Goal: Task Accomplishment & Management: Manage account settings

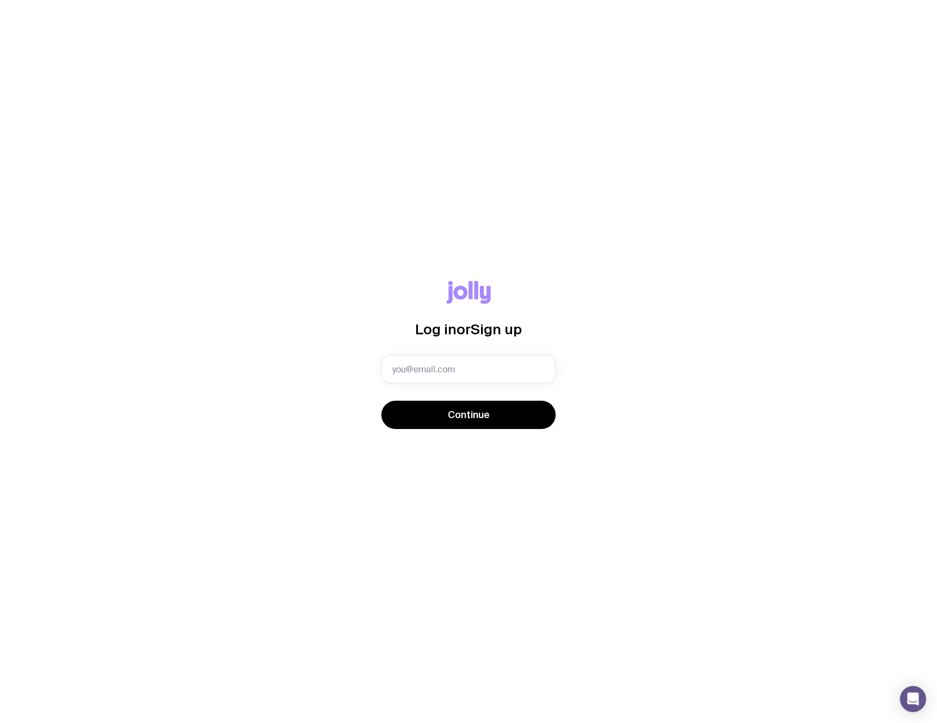
type input "zach@seen.agency"
click at [475, 418] on span "Continue" at bounding box center [469, 415] width 42 height 13
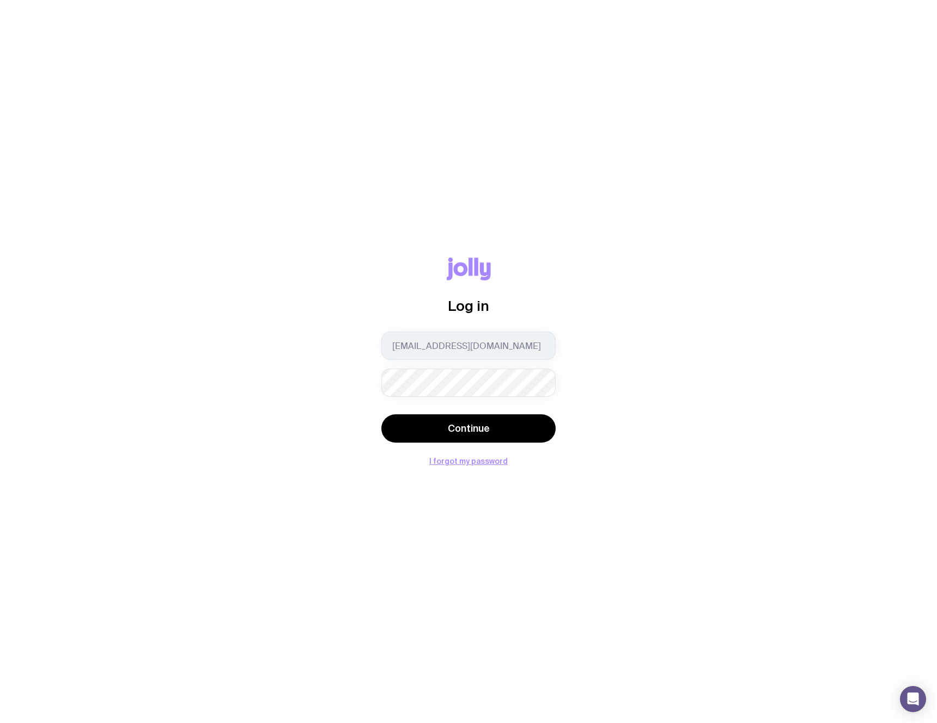
click at [381, 415] on button "Continue" at bounding box center [468, 429] width 174 height 28
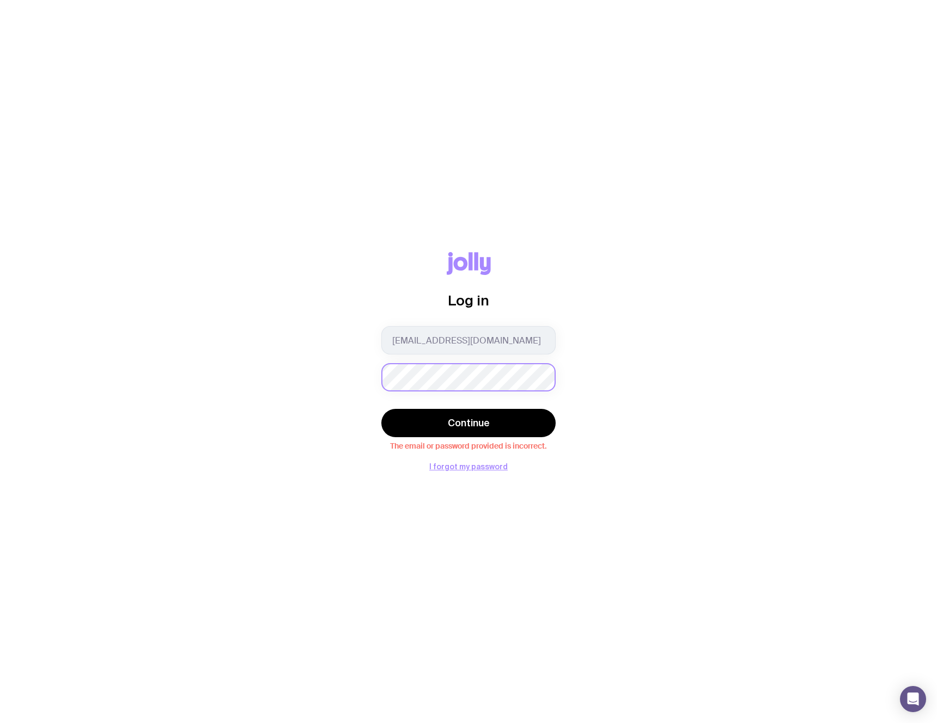
click at [381, 409] on button "Continue" at bounding box center [468, 423] width 174 height 28
click at [484, 465] on button "I forgot my password" at bounding box center [468, 466] width 78 height 9
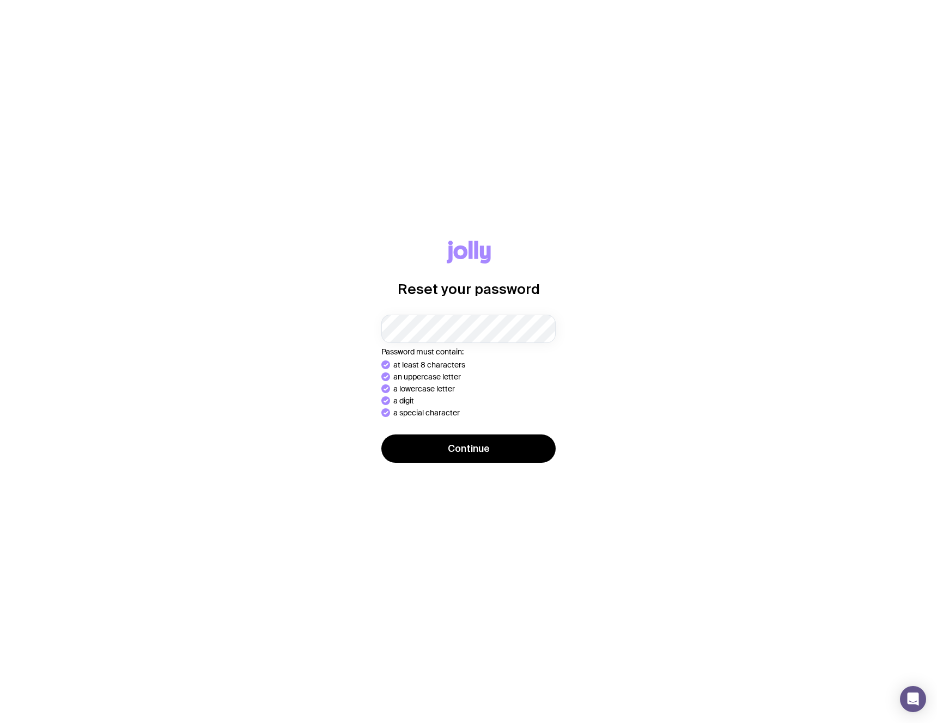
click at [455, 450] on div "Continue" at bounding box center [468, 450] width 174 height 31
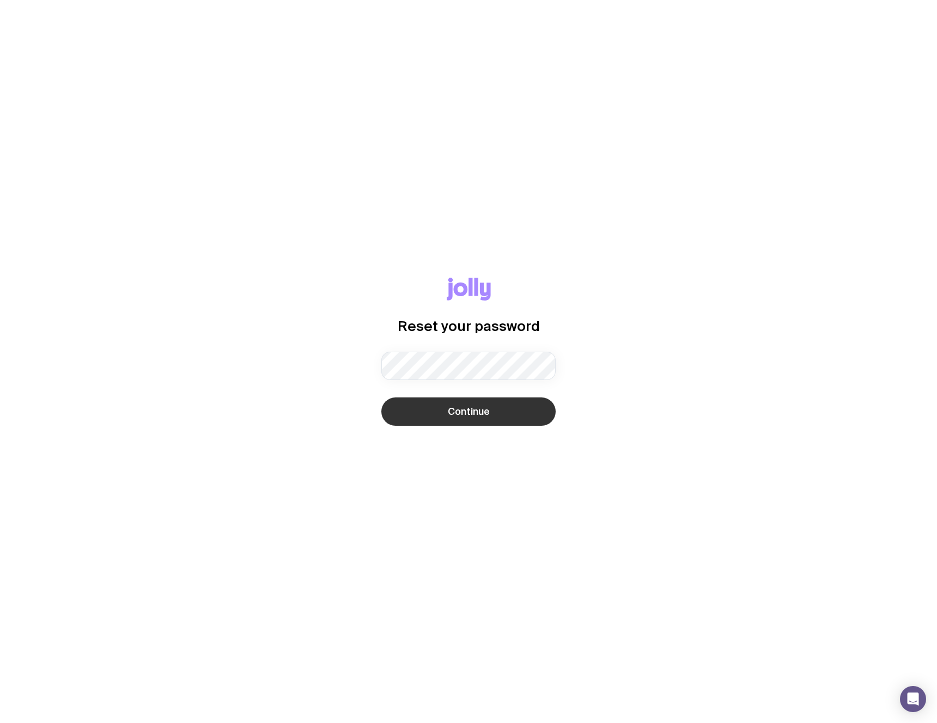
click at [456, 405] on span "Continue" at bounding box center [469, 411] width 42 height 13
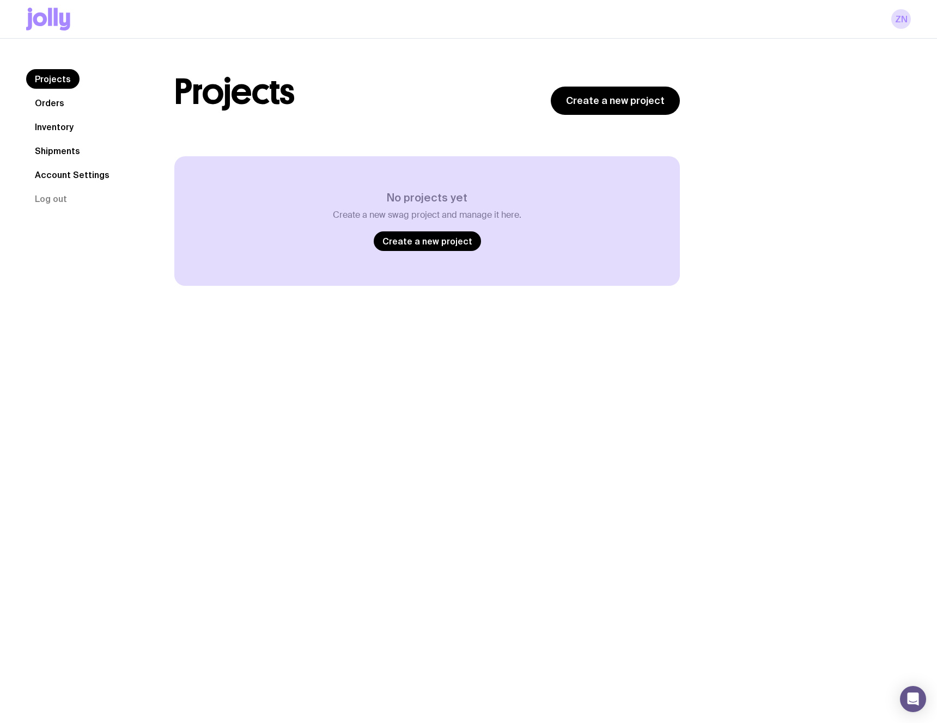
click at [51, 104] on link "Orders" at bounding box center [49, 103] width 47 height 20
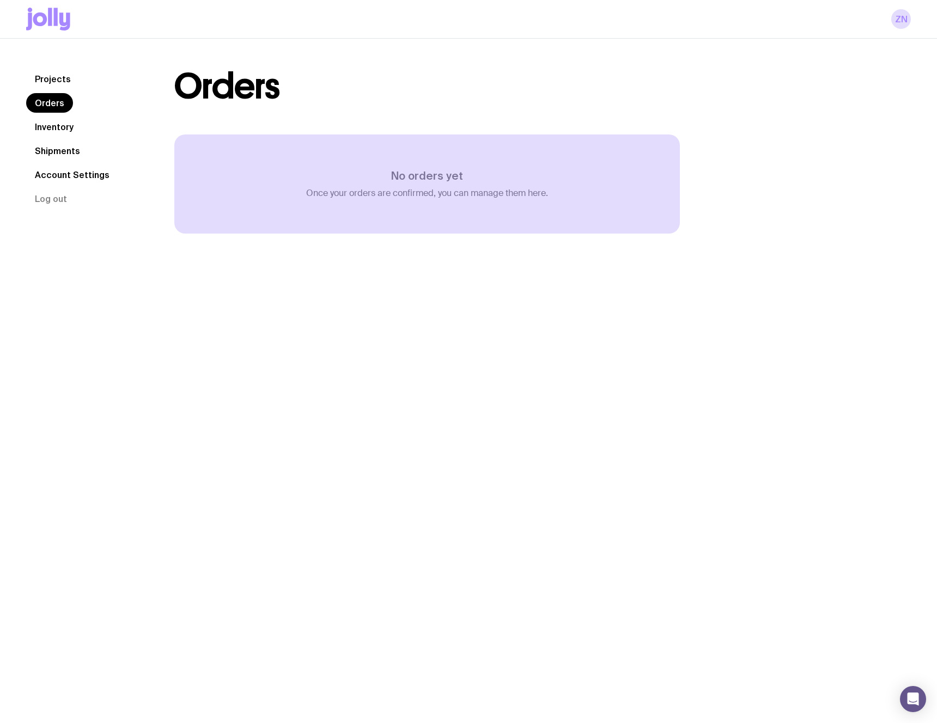
click at [59, 137] on nav "Projects Orders Inventory Shipments Account Settings Log out" at bounding box center [87, 138] width 122 height 139
click at [59, 126] on link "Inventory" at bounding box center [54, 127] width 56 height 20
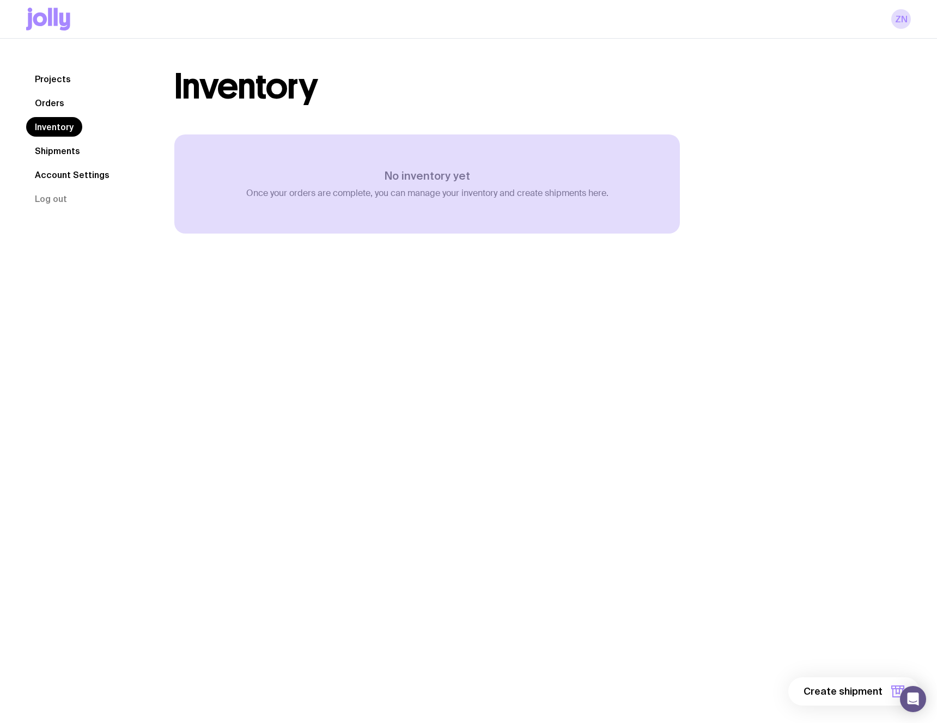
click at [60, 149] on link "Shipments" at bounding box center [57, 151] width 63 height 20
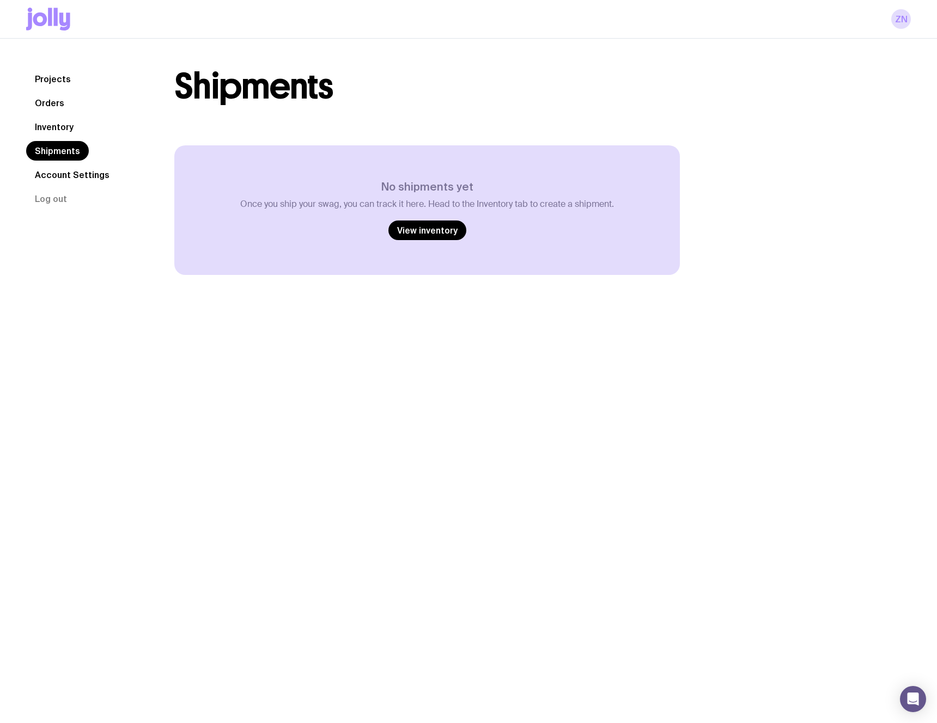
click at [65, 176] on link "Account Settings" at bounding box center [72, 175] width 92 height 20
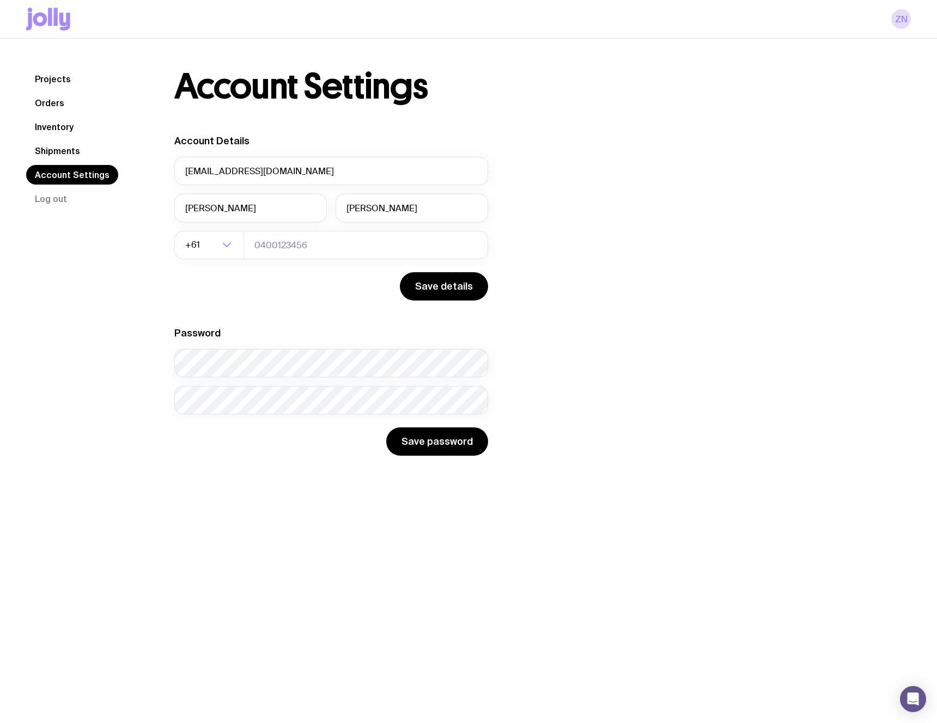
click at [58, 80] on link "Projects" at bounding box center [52, 79] width 53 height 20
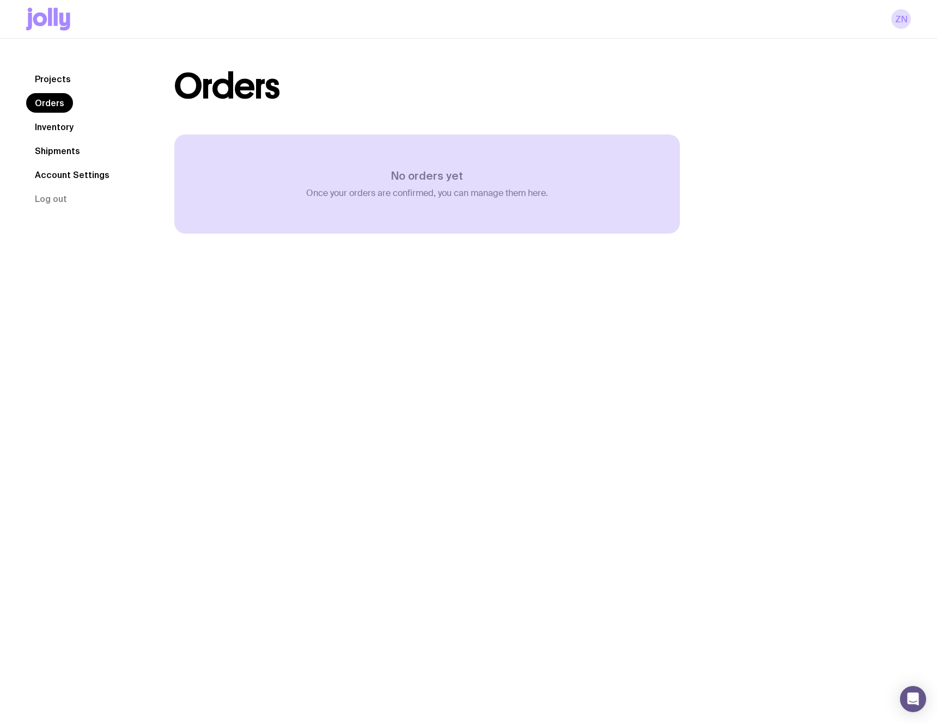
click at [59, 82] on link "Projects" at bounding box center [52, 79] width 53 height 20
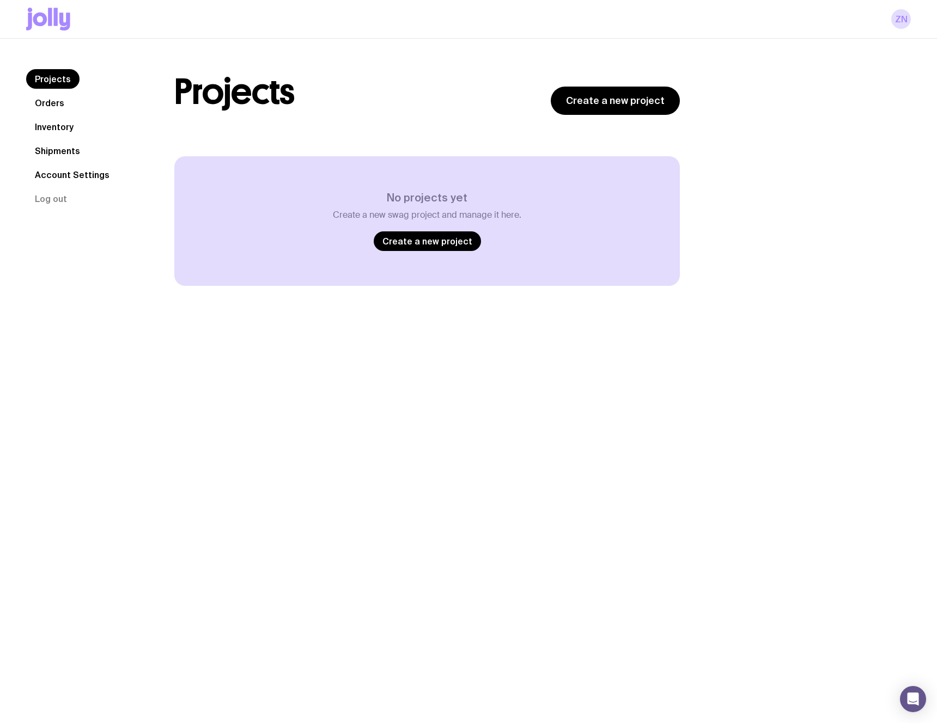
click at [53, 102] on link "Orders" at bounding box center [49, 103] width 47 height 20
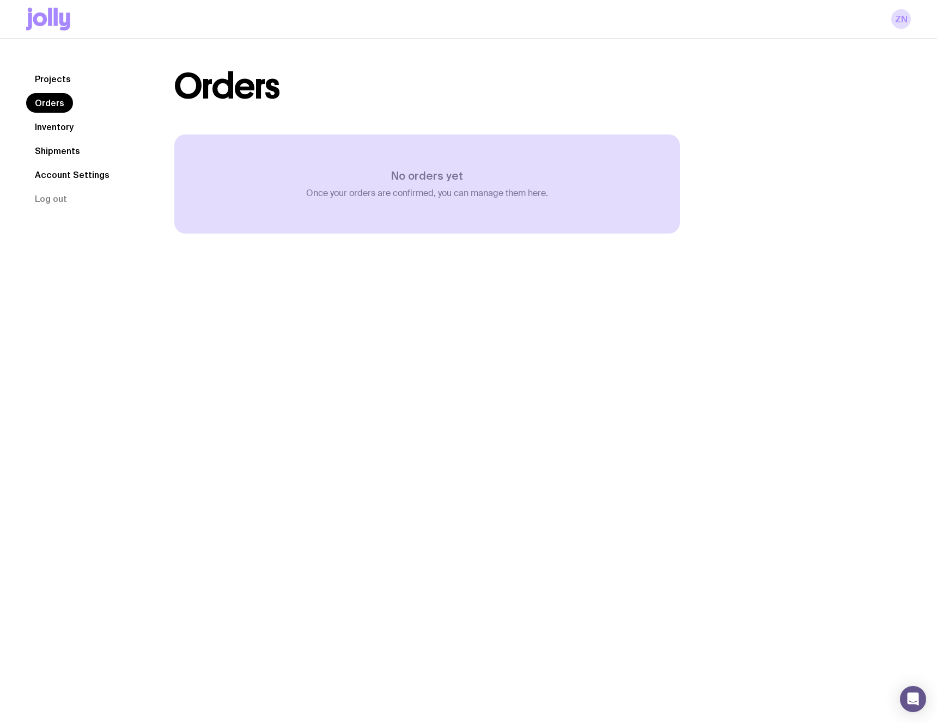
click at [54, 129] on link "Inventory" at bounding box center [54, 127] width 56 height 20
